Goal: Information Seeking & Learning: Learn about a topic

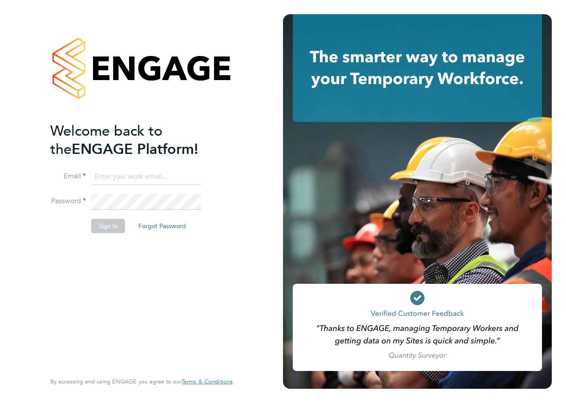
click at [126, 178] on input at bounding box center [146, 177] width 110 height 16
type input "[PERSON_NAME][EMAIL_ADDRESS][PERSON_NAME][PERSON_NAME][DOMAIN_NAME]"
click at [108, 226] on button "Sign In" at bounding box center [108, 226] width 34 height 14
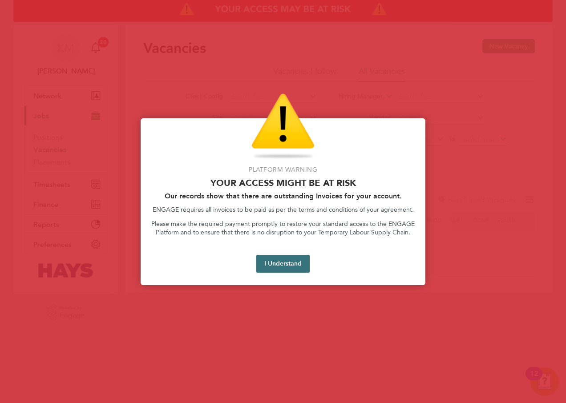
click at [298, 260] on button "I Understand" at bounding box center [282, 264] width 53 height 18
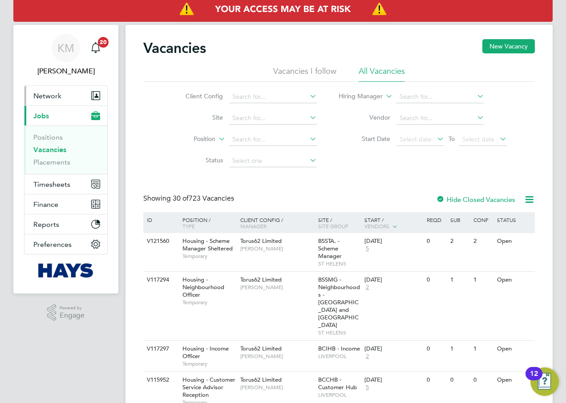
click at [45, 94] on span "Network" at bounding box center [47, 96] width 28 height 8
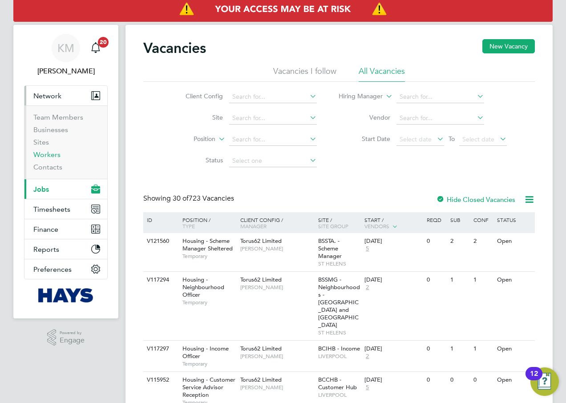
click at [44, 157] on link "Workers" at bounding box center [46, 154] width 27 height 8
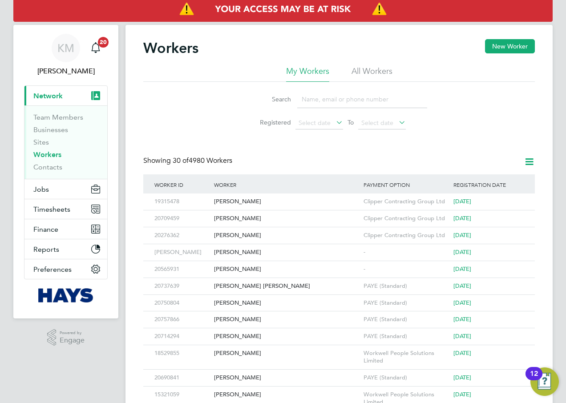
click at [365, 66] on li "All Workers" at bounding box center [371, 74] width 41 height 16
click at [50, 168] on link "Contacts" at bounding box center [47, 167] width 29 height 8
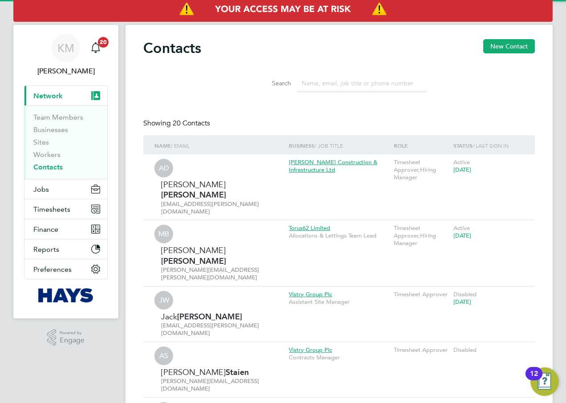
click at [315, 83] on input at bounding box center [362, 83] width 130 height 17
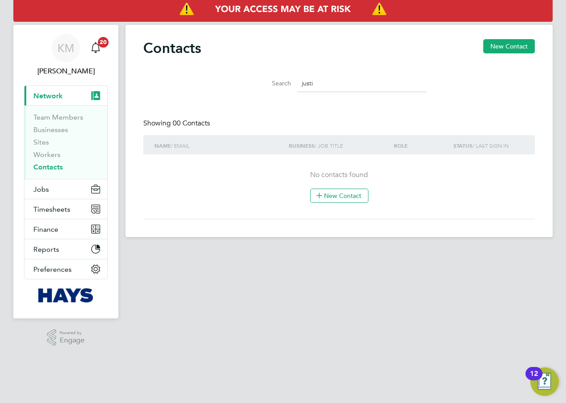
type input "justin"
drag, startPoint x: 337, startPoint y: 84, endPoint x: 144, endPoint y: 84, distance: 192.1
click at [144, 84] on div "Search justin" at bounding box center [338, 81] width 391 height 31
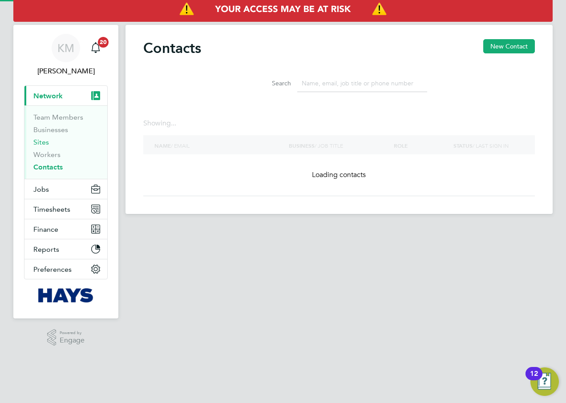
click at [36, 143] on link "Sites" at bounding box center [41, 142] width 16 height 8
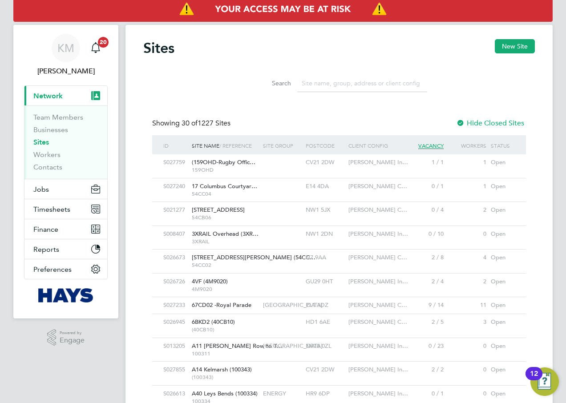
click at [316, 83] on input at bounding box center [362, 83] width 130 height 17
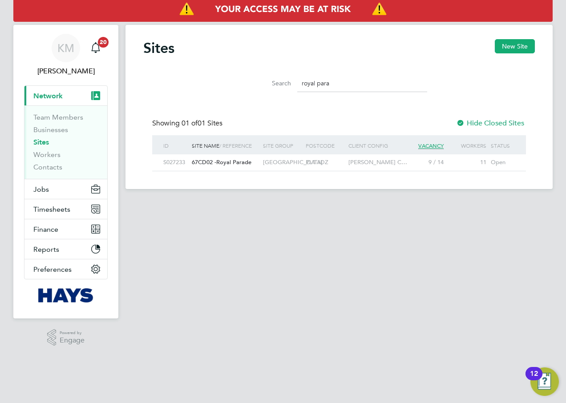
type input "royal para"
click at [214, 164] on span "67CD02 -Royal Parade" at bounding box center [222, 162] width 60 height 8
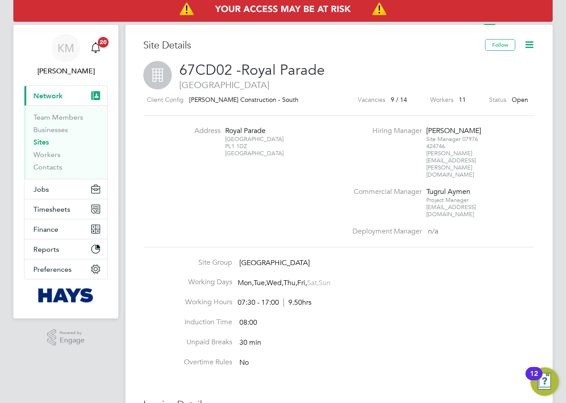
scroll to position [44, 0]
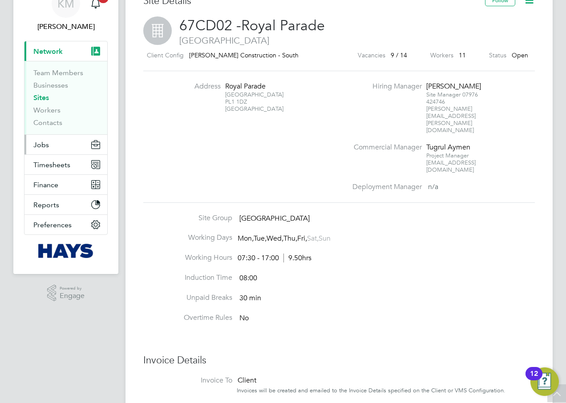
click at [40, 144] on span "Jobs" at bounding box center [41, 144] width 16 height 8
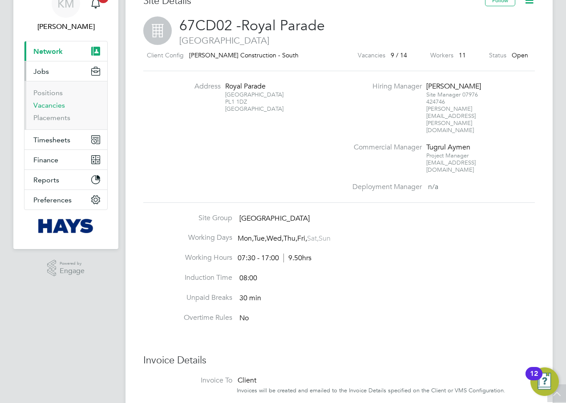
click at [43, 104] on link "Vacancies" at bounding box center [49, 105] width 32 height 8
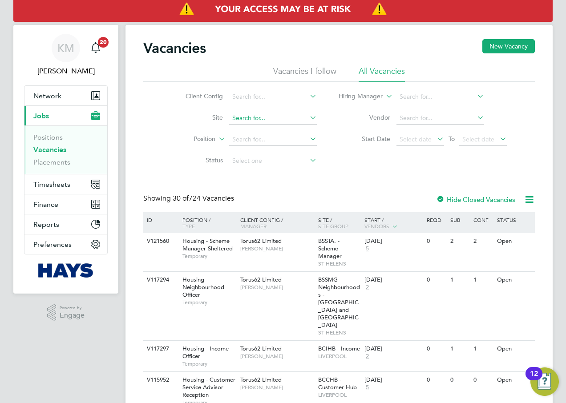
click at [269, 123] on input at bounding box center [273, 118] width 88 height 12
click at [268, 126] on b "Royal" at bounding box center [266, 130] width 16 height 8
type input "67CD02 -Royal Parade"
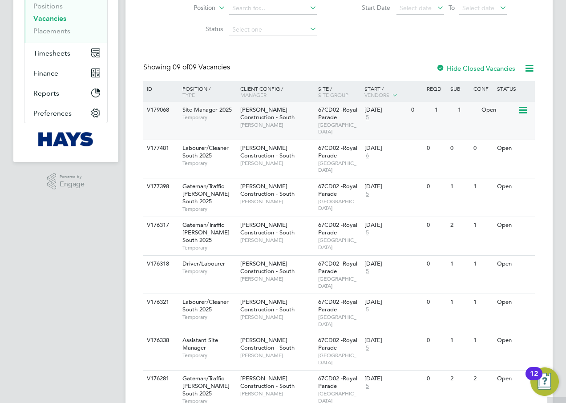
scroll to position [133, 0]
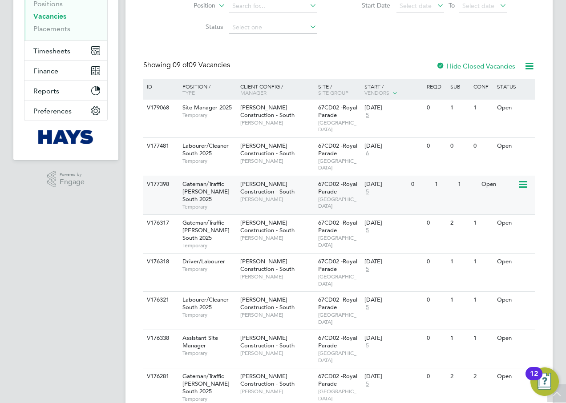
click at [257, 180] on span "Morgan Sindall Construction - South" at bounding box center [267, 187] width 54 height 15
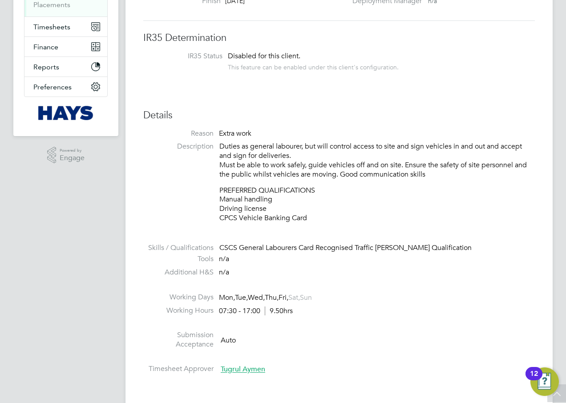
scroll to position [89, 0]
